Goal: Information Seeking & Learning: Find specific fact

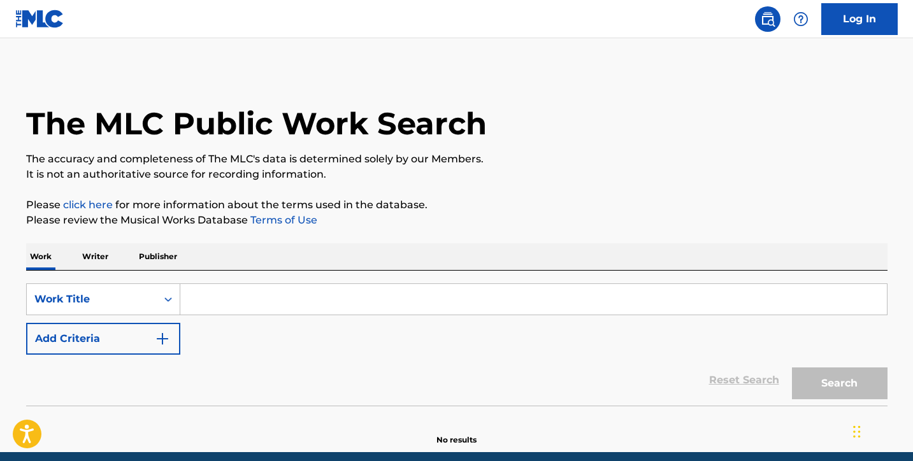
click at [155, 328] on button "Add Criteria" at bounding box center [103, 339] width 154 height 32
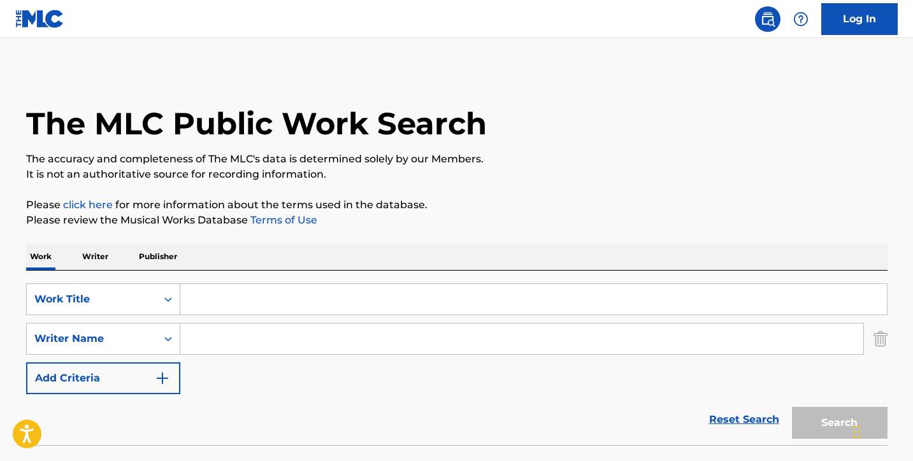
click at [200, 289] on input "Search Form" at bounding box center [533, 299] width 707 height 31
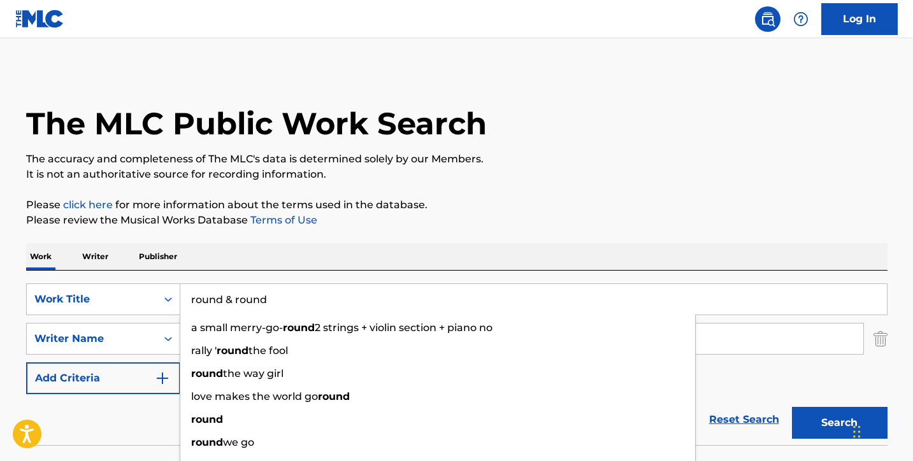
type input "round & round"
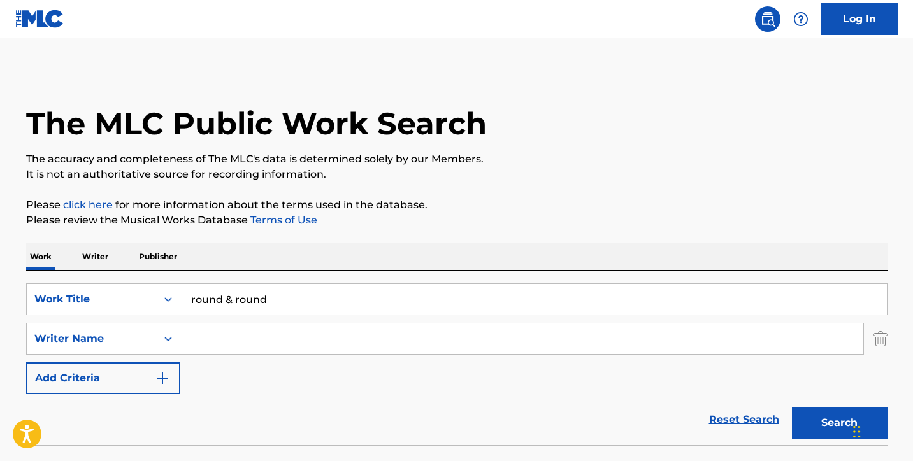
click at [501, 161] on p "The accuracy and completeness of The MLC's data is determined solely by our Mem…" at bounding box center [456, 159] width 861 height 15
click at [266, 345] on input "Search Form" at bounding box center [521, 339] width 683 height 31
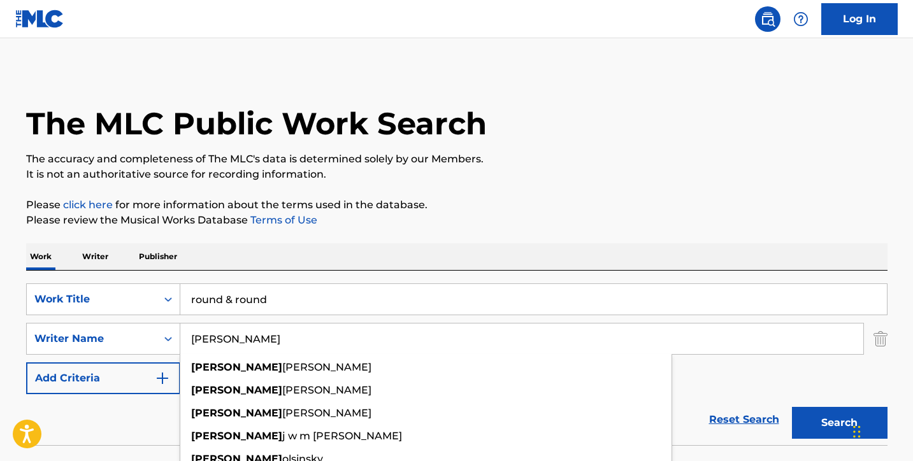
type input "[PERSON_NAME]"
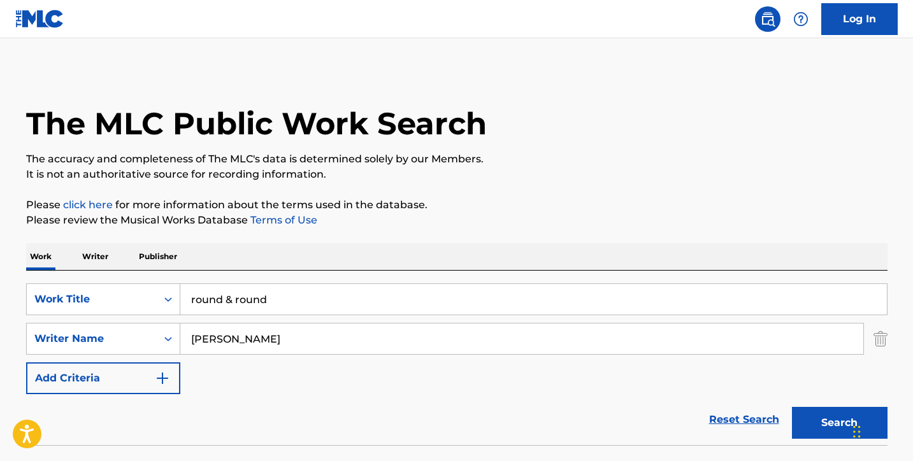
drag, startPoint x: 266, startPoint y: 345, endPoint x: 516, endPoint y: 227, distance: 277.0
click at [516, 227] on p "Please review the Musical Works Database Terms of Use" at bounding box center [456, 220] width 861 height 15
click at [826, 417] on button "Search" at bounding box center [840, 423] width 96 height 32
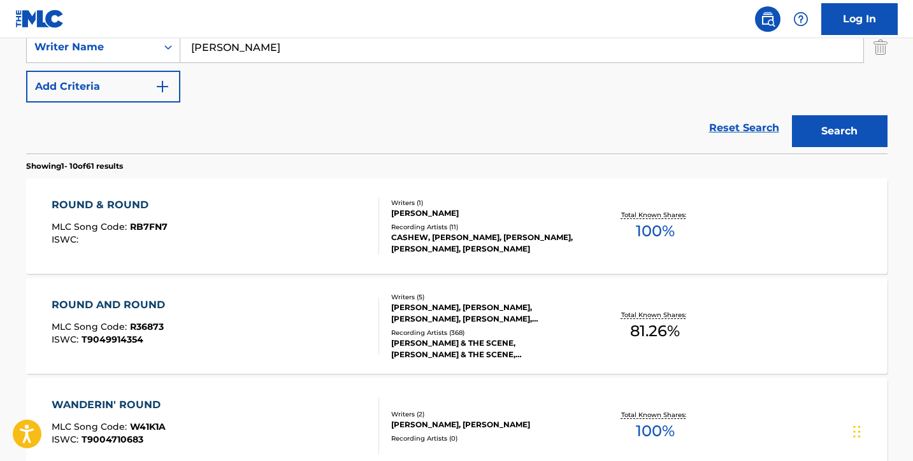
scroll to position [294, 0]
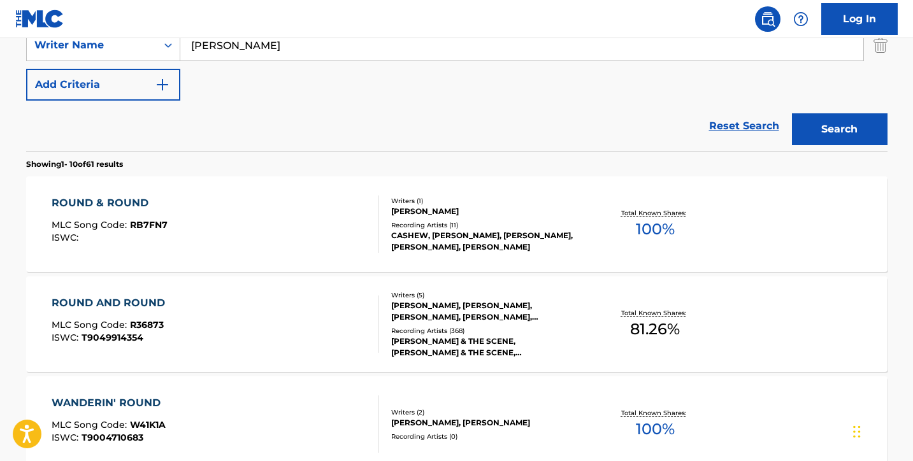
click at [296, 331] on div "ROUND AND ROUND MLC Song Code : R36873 ISWC : T9049914354" at bounding box center [215, 324] width 327 height 57
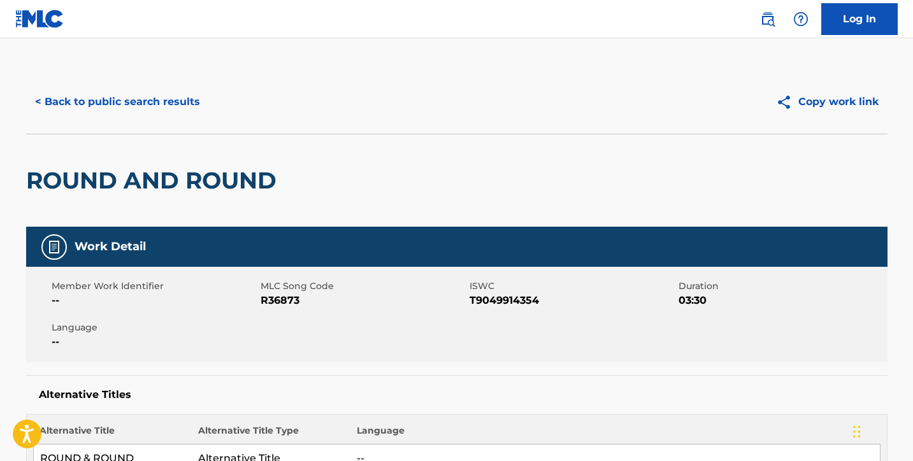
click at [281, 301] on span "R36873" at bounding box center [364, 300] width 206 height 15
copy span "R36873"
